Goal: Task Accomplishment & Management: Complete application form

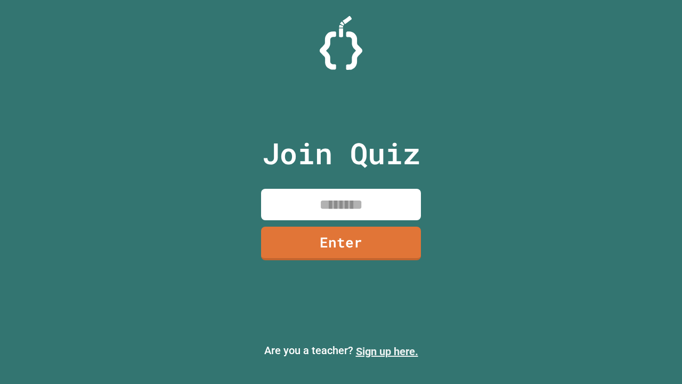
click at [387, 351] on link "Sign up here." at bounding box center [387, 351] width 62 height 13
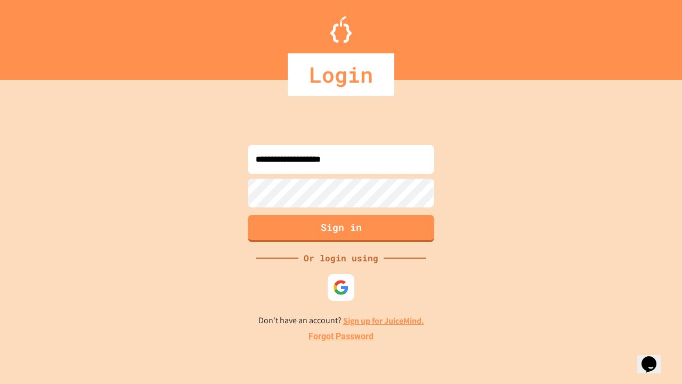
type input "**********"
